Goal: Information Seeking & Learning: Learn about a topic

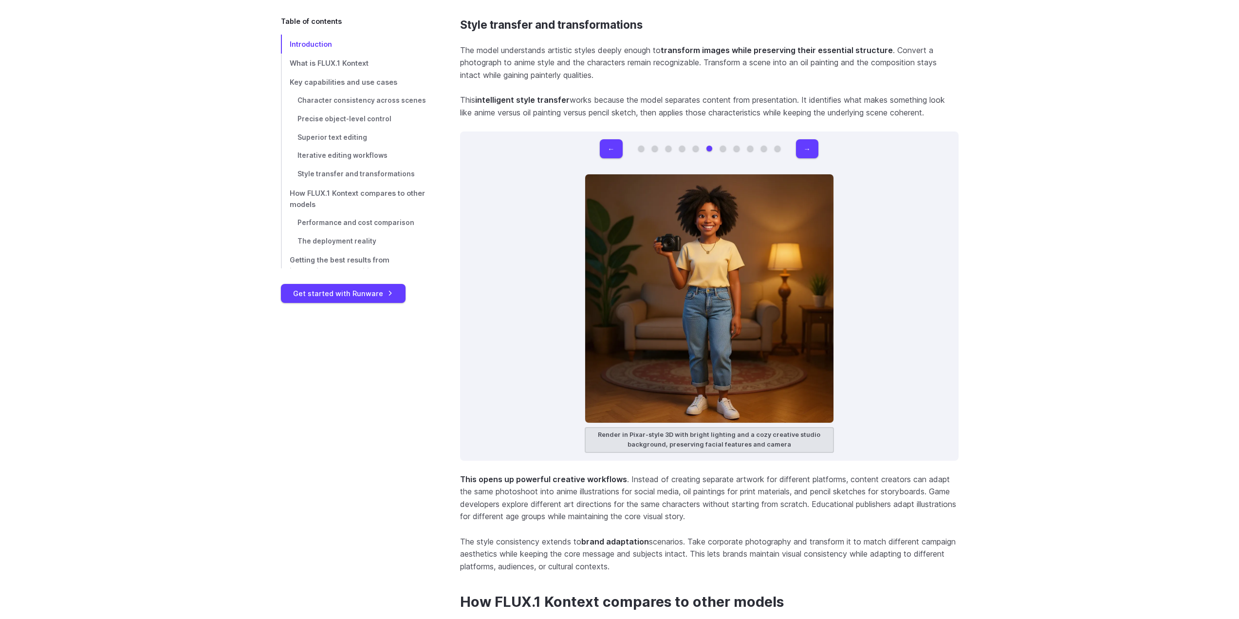
scroll to position [6184, 0]
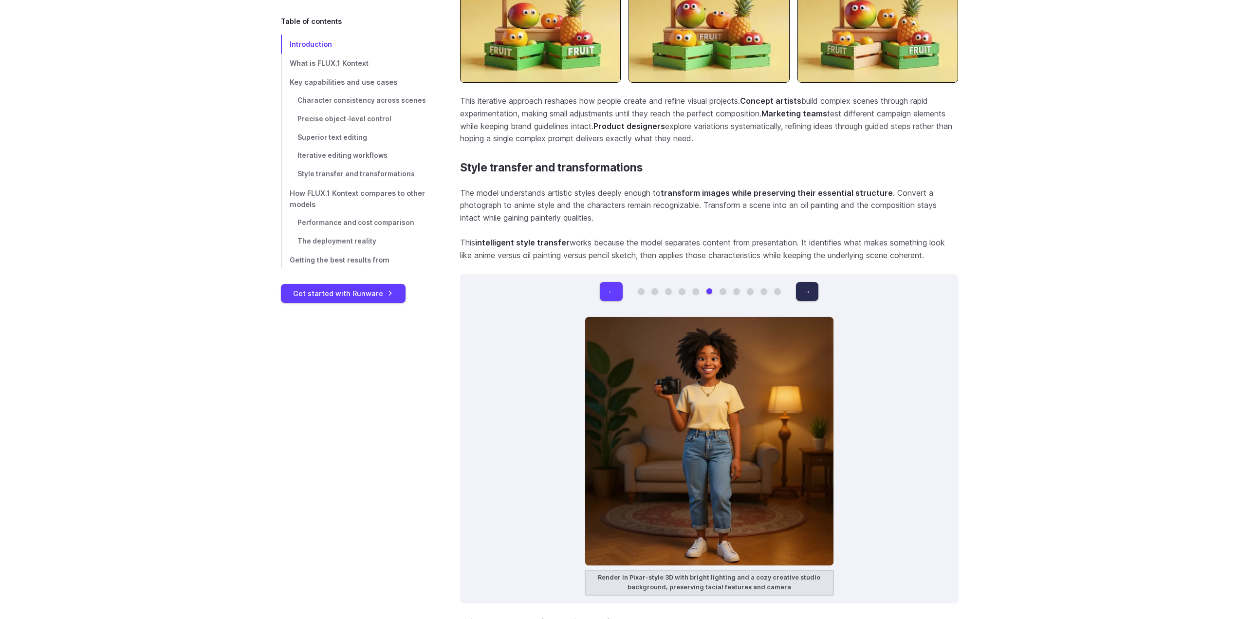
click at [801, 282] on button "→" at bounding box center [807, 291] width 22 height 19
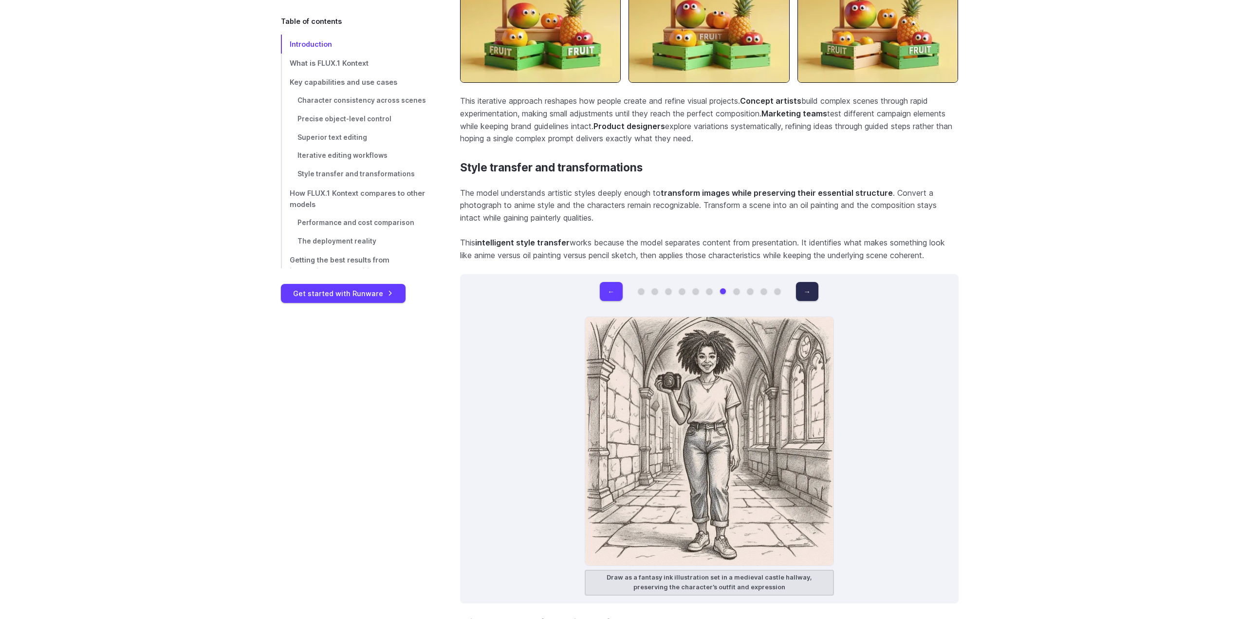
click at [801, 282] on button "→" at bounding box center [807, 291] width 22 height 19
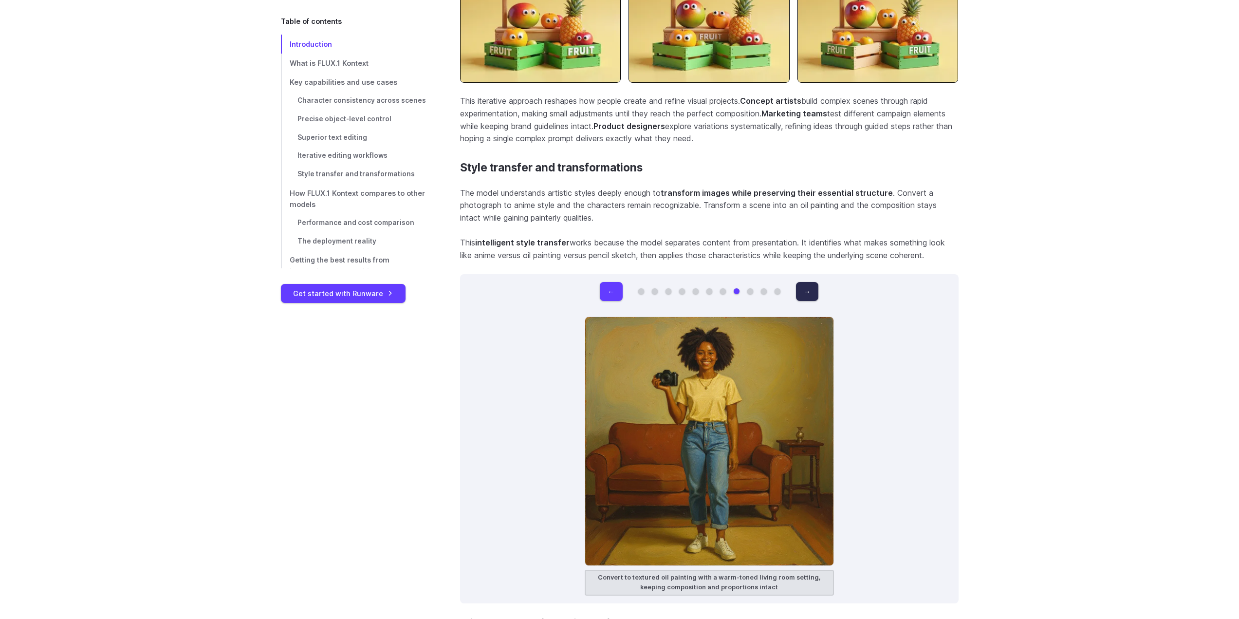
click at [801, 282] on button "→" at bounding box center [807, 291] width 22 height 19
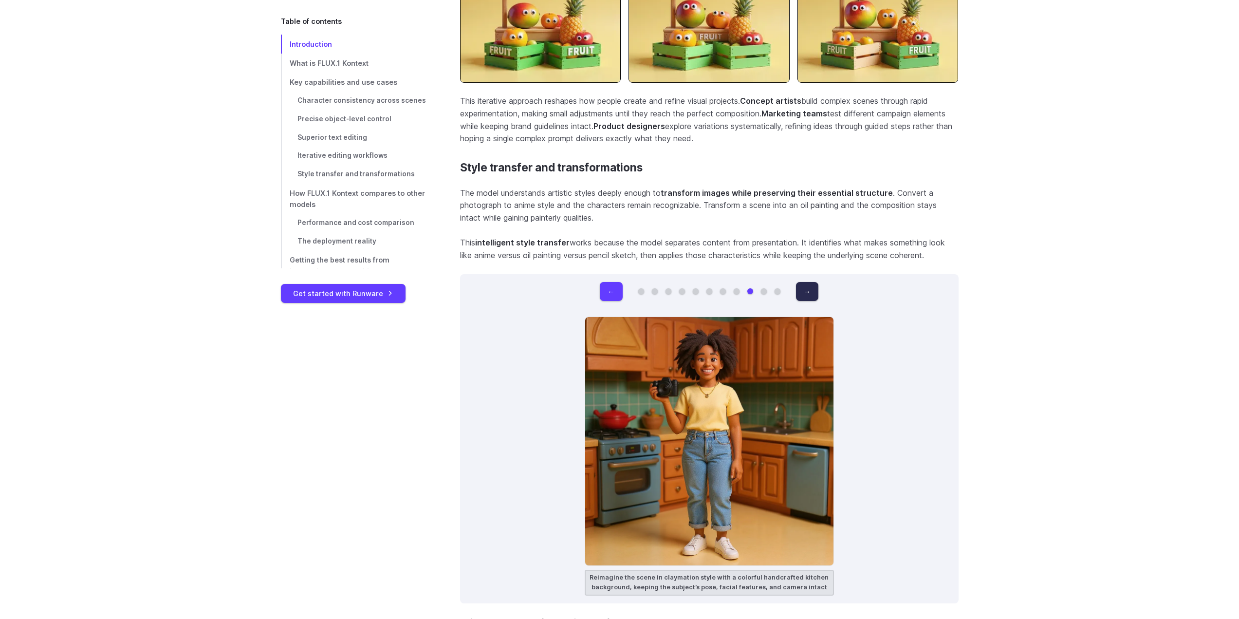
click at [801, 282] on button "→" at bounding box center [807, 291] width 22 height 19
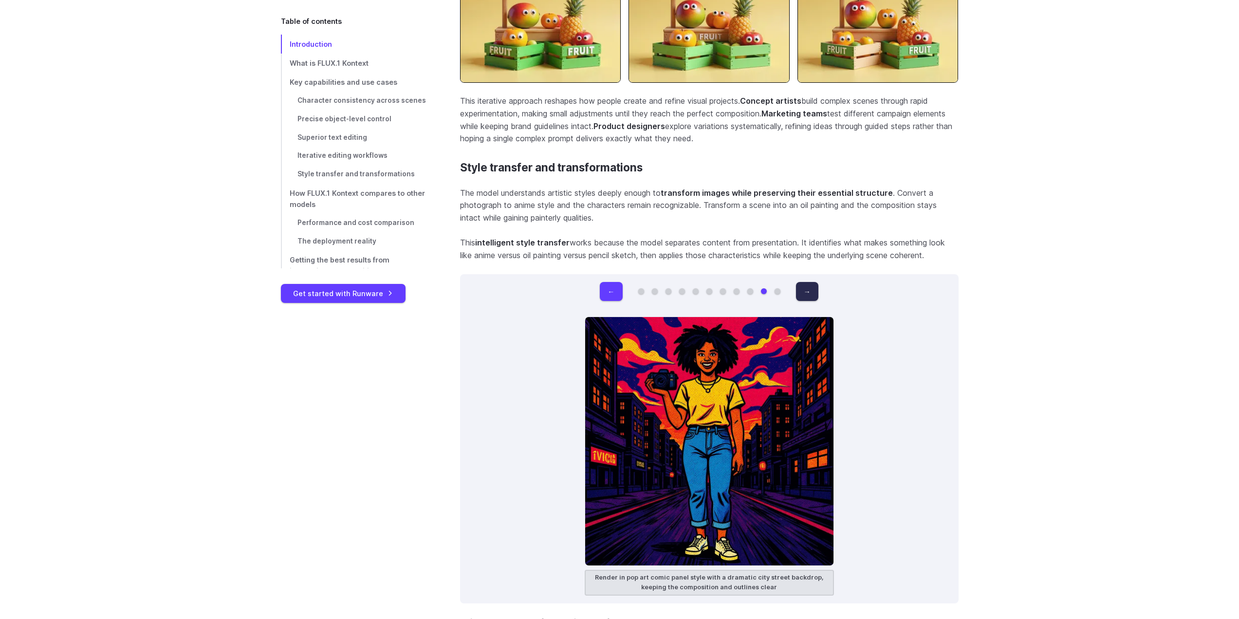
click at [801, 282] on button "→" at bounding box center [807, 291] width 22 height 19
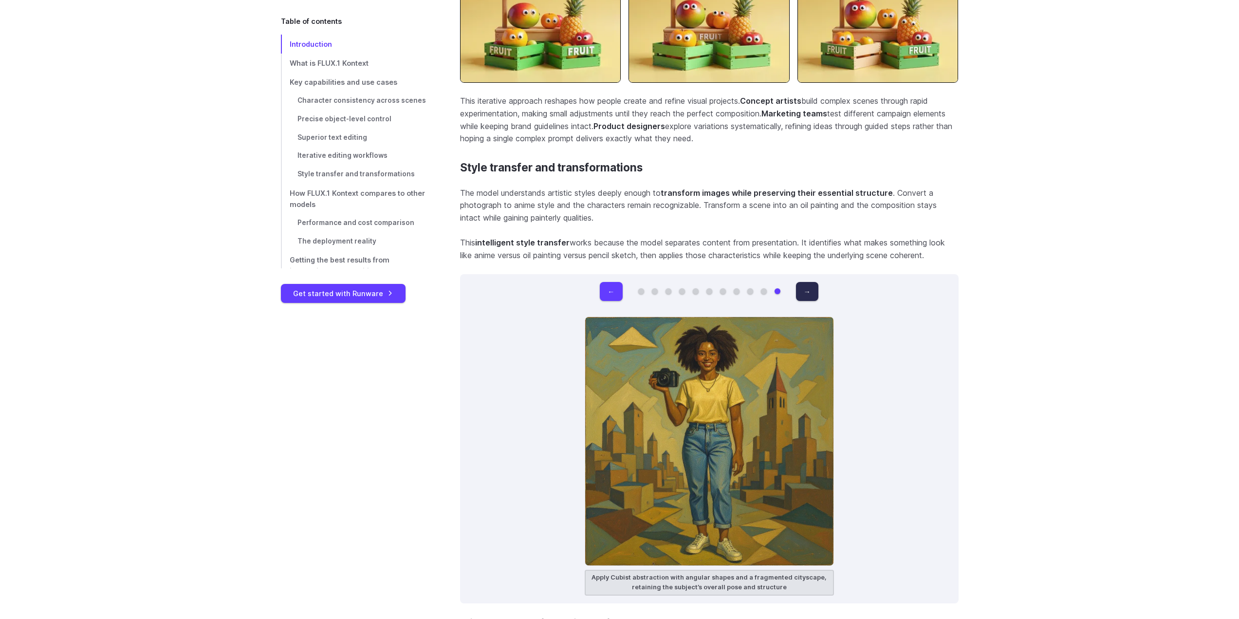
click at [801, 282] on button "→" at bounding box center [807, 291] width 22 height 19
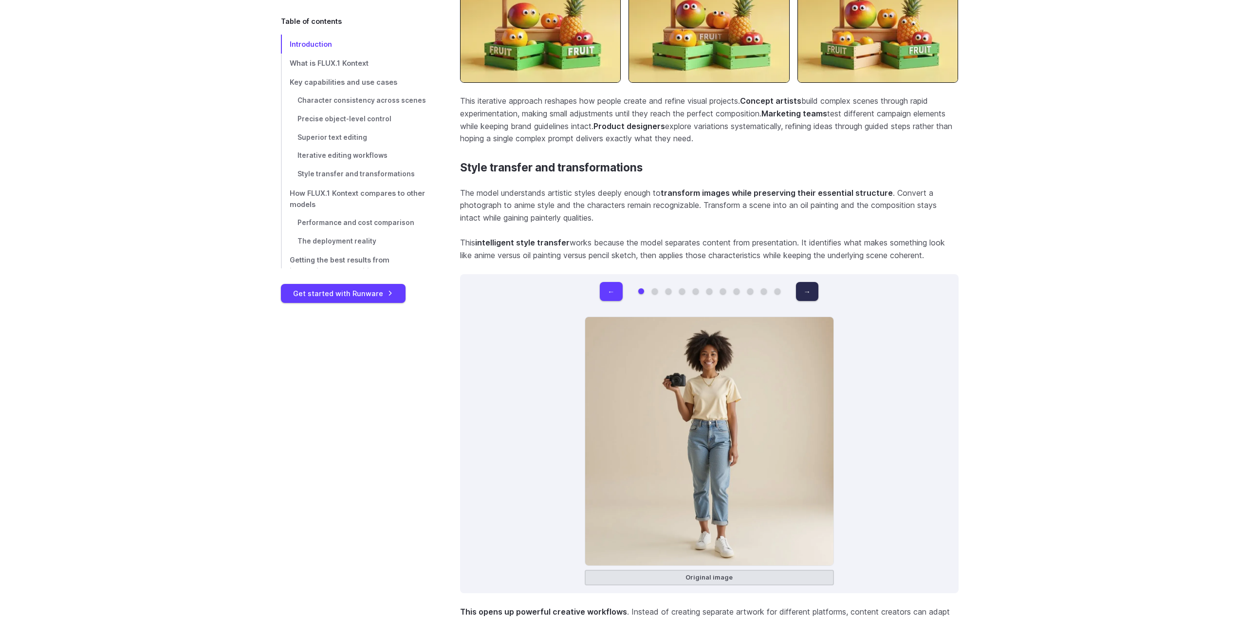
click at [801, 282] on button "→" at bounding box center [807, 291] width 22 height 19
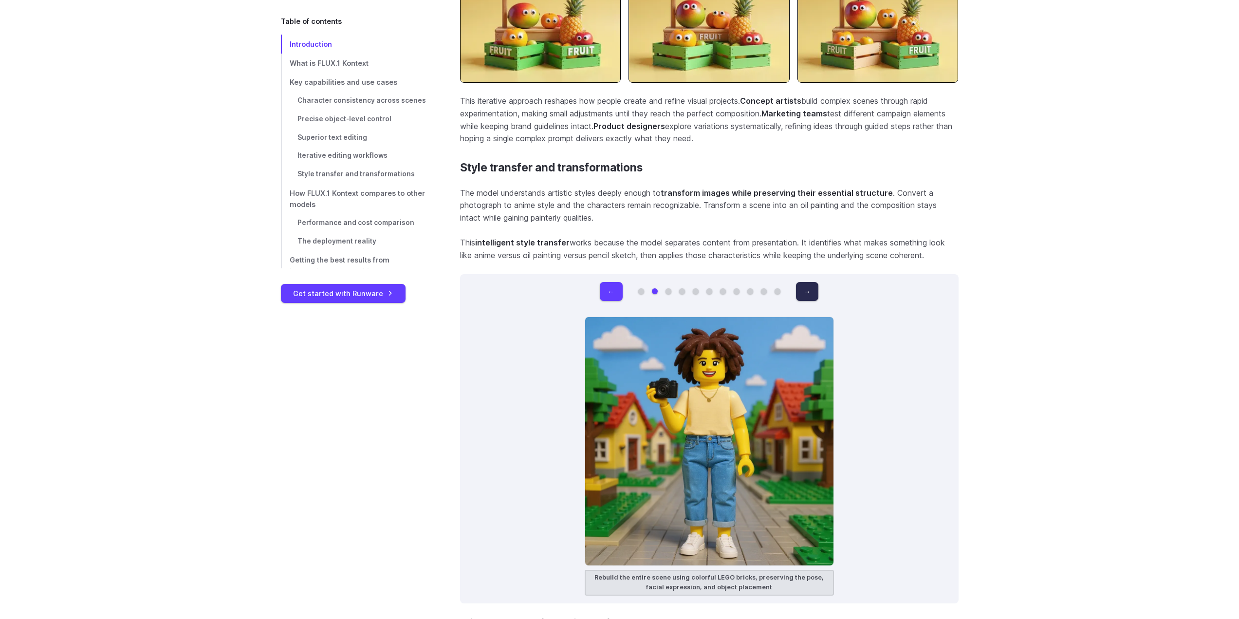
click at [801, 282] on button "→" at bounding box center [807, 291] width 22 height 19
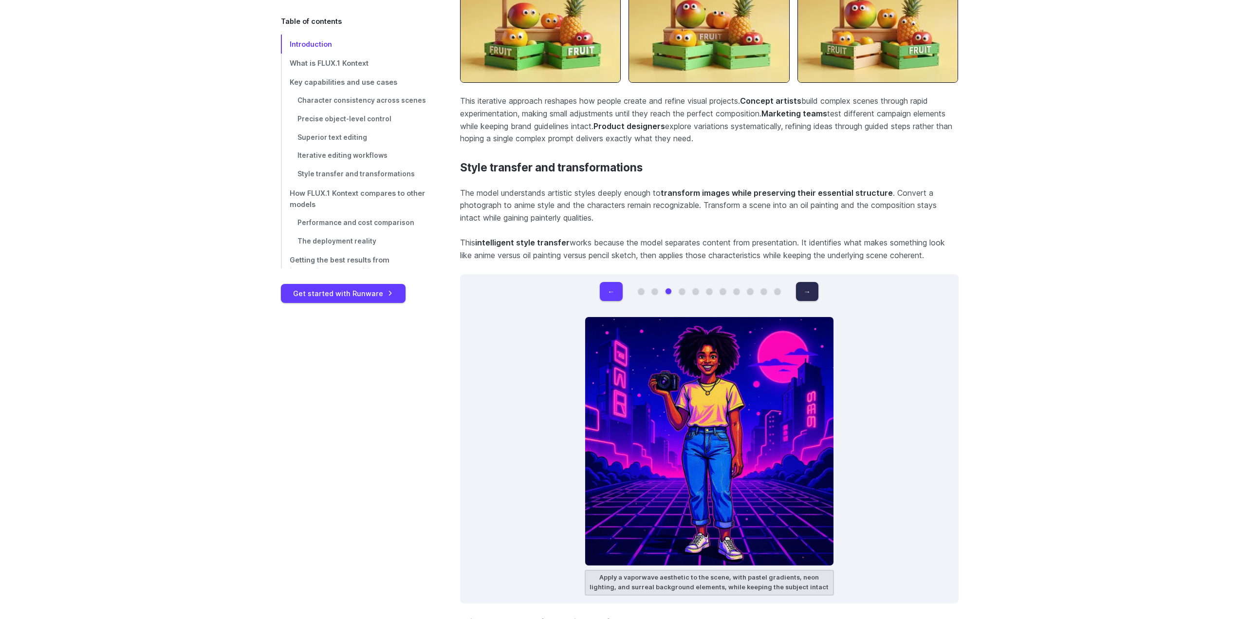
click at [801, 282] on button "→" at bounding box center [807, 291] width 22 height 19
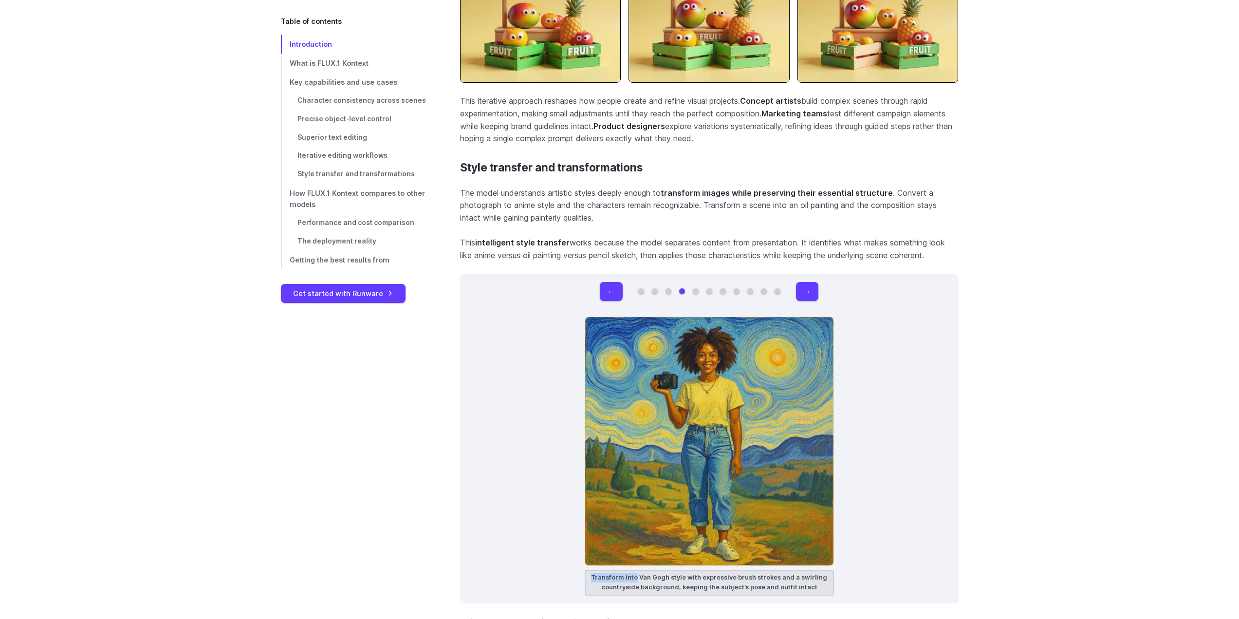
drag, startPoint x: 596, startPoint y: 566, endPoint x: 638, endPoint y: 564, distance: 42.9
click at [638, 570] on figcaption "Transform into Van Gogh style with expressive brush strokes and a swirling coun…" at bounding box center [709, 583] width 249 height 26
copy figcaption "Transform into"
click at [811, 285] on button "→" at bounding box center [807, 291] width 22 height 19
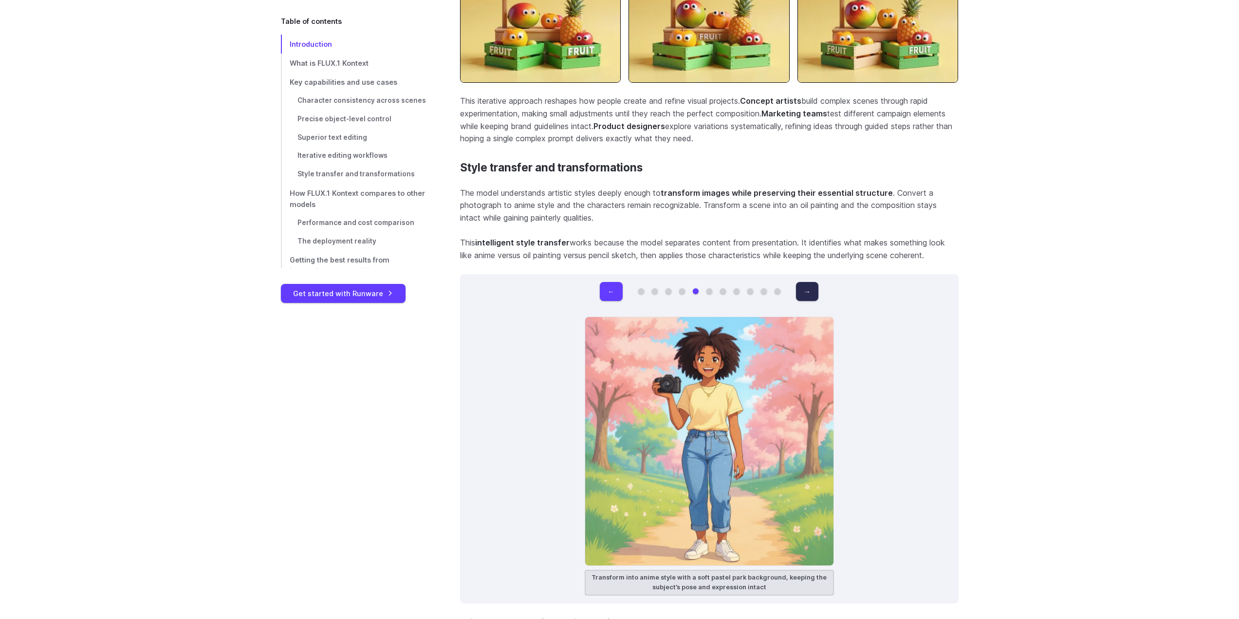
click at [811, 285] on button "→" at bounding box center [807, 291] width 22 height 19
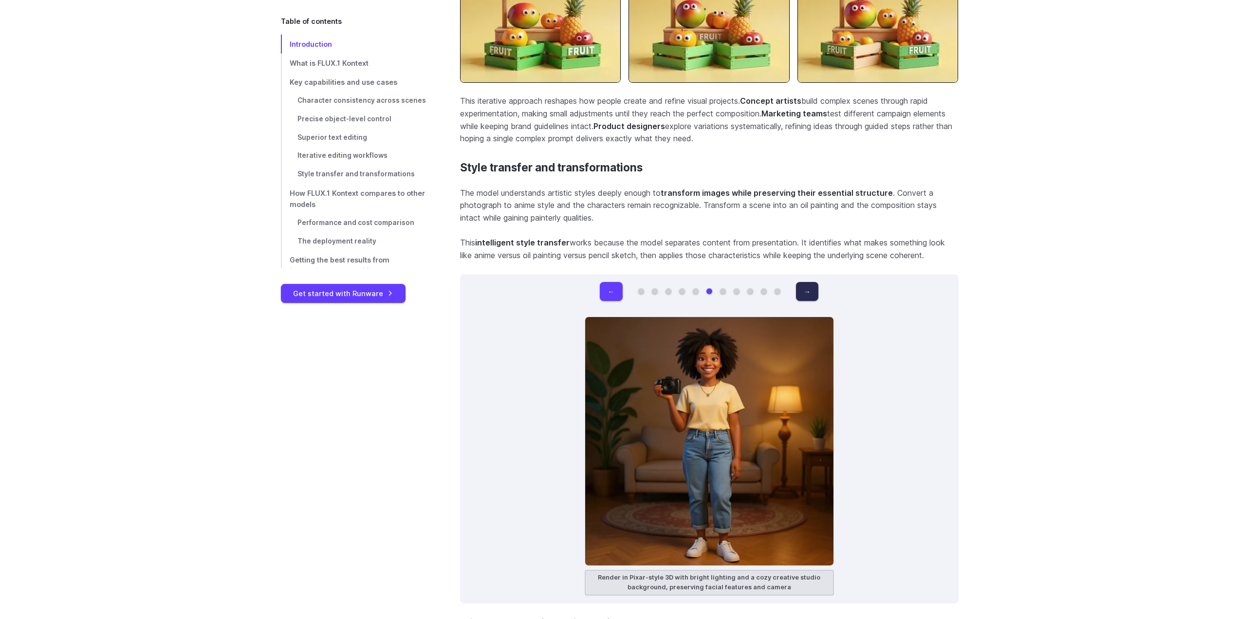
click at [811, 285] on button "→" at bounding box center [807, 291] width 22 height 19
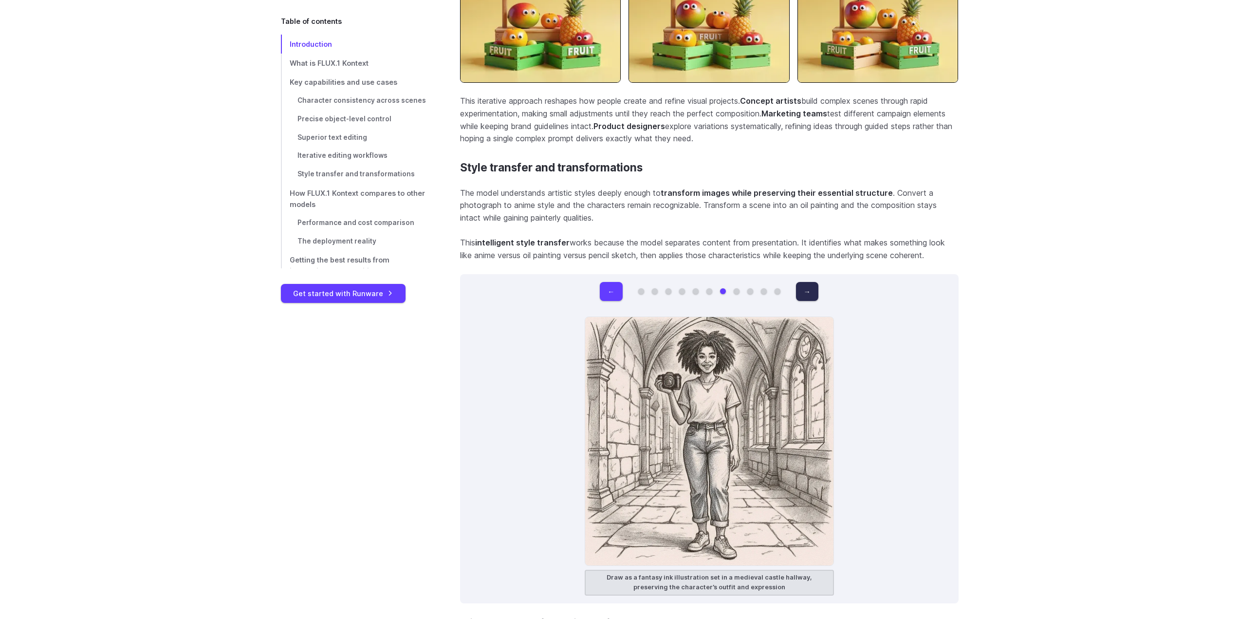
click at [811, 285] on button "→" at bounding box center [807, 291] width 22 height 19
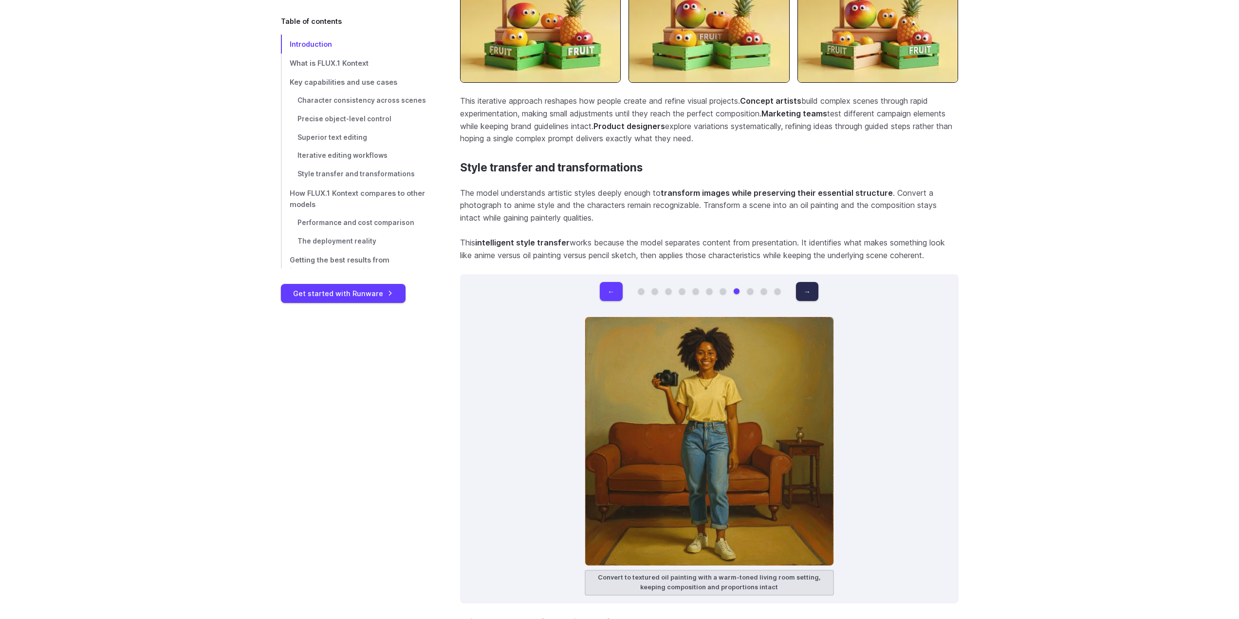
click at [811, 285] on button "→" at bounding box center [807, 291] width 22 height 19
